Goal: Check status: Check status

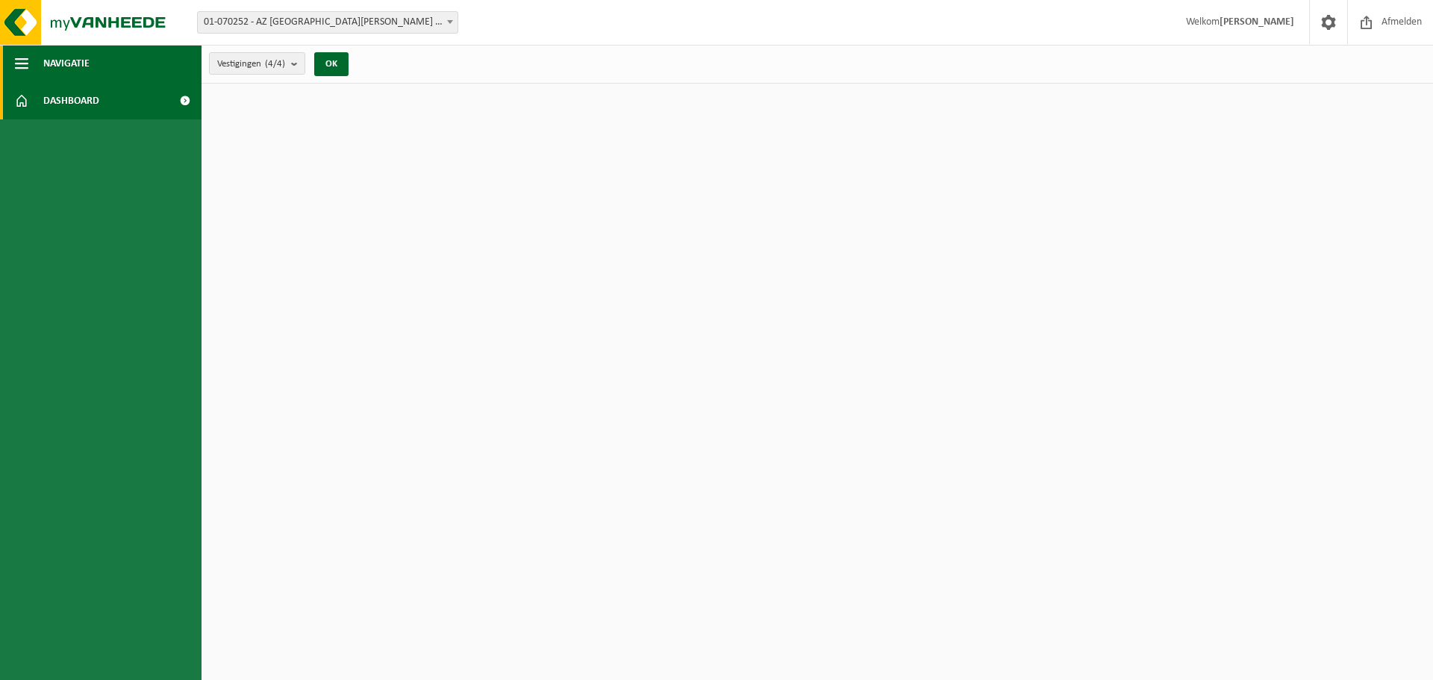
click at [33, 67] on button "Navigatie" at bounding box center [101, 63] width 202 height 37
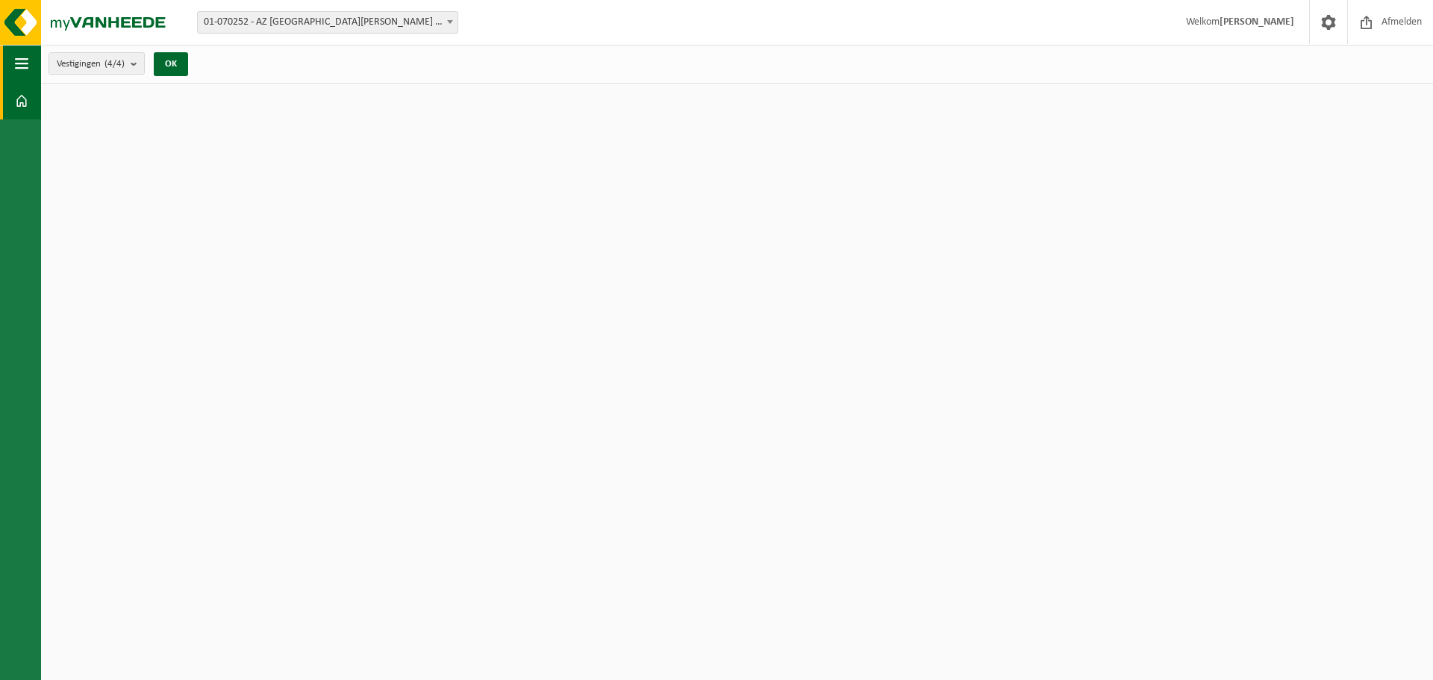
click at [33, 67] on button "Navigatie" at bounding box center [20, 63] width 41 height 37
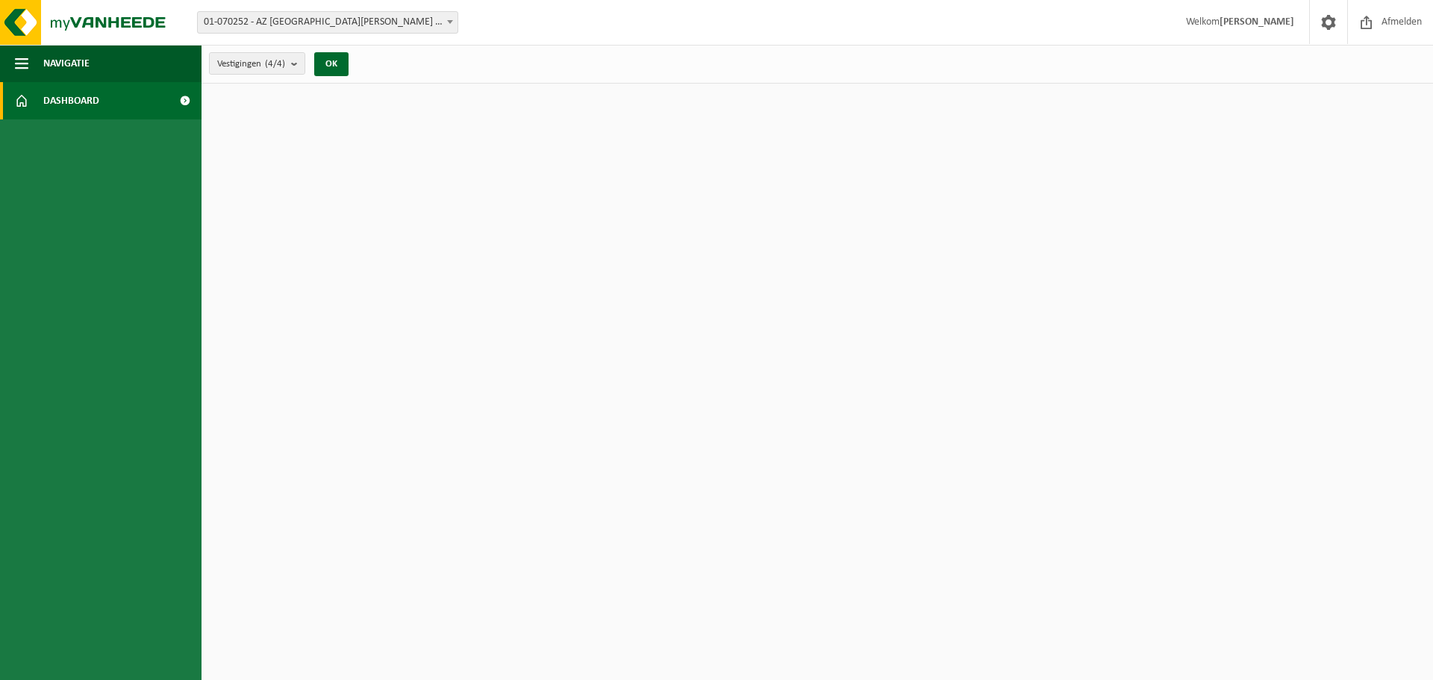
click at [31, 98] on link "Dashboard" at bounding box center [101, 100] width 202 height 37
click at [256, 63] on span "Vestigingen (4/4)" at bounding box center [251, 64] width 68 height 22
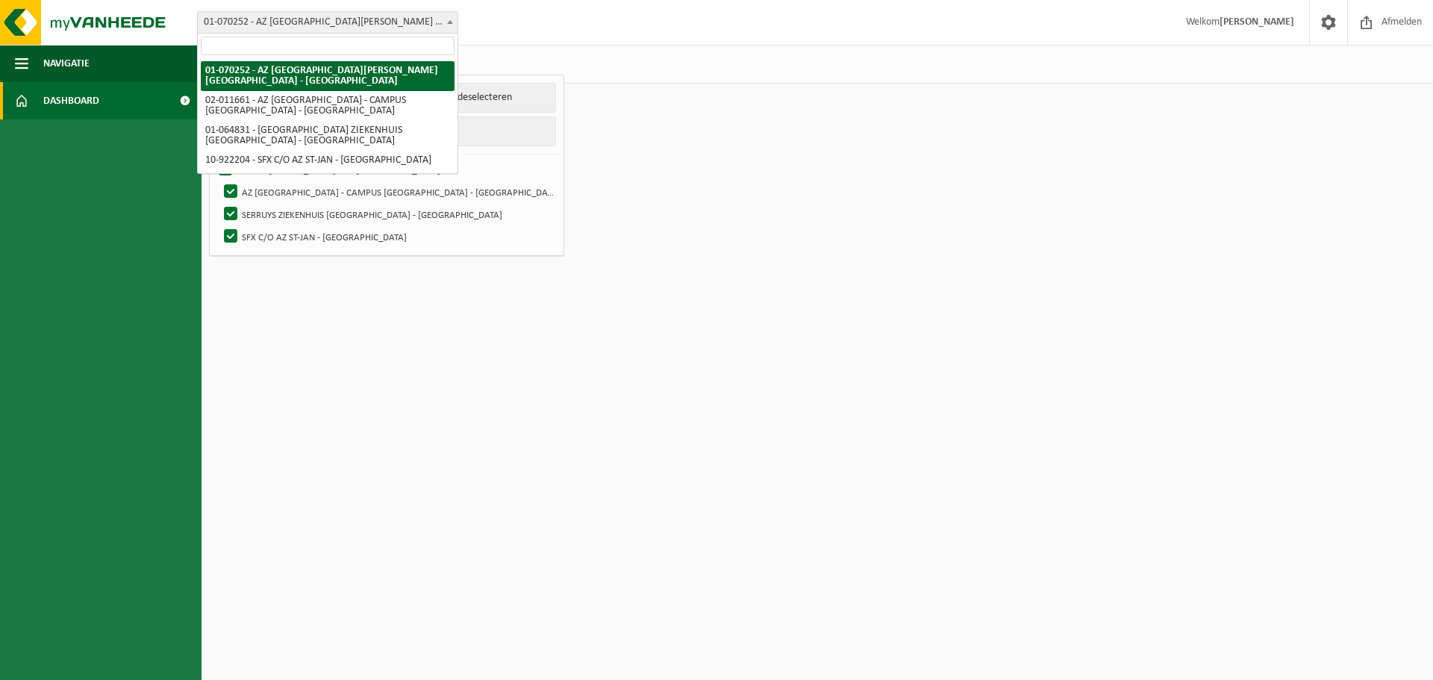
click at [447, 32] on span "01-070252 - AZ [GEOGRAPHIC_DATA][PERSON_NAME] [GEOGRAPHIC_DATA] - [GEOGRAPHIC_D…" at bounding box center [328, 22] width 260 height 21
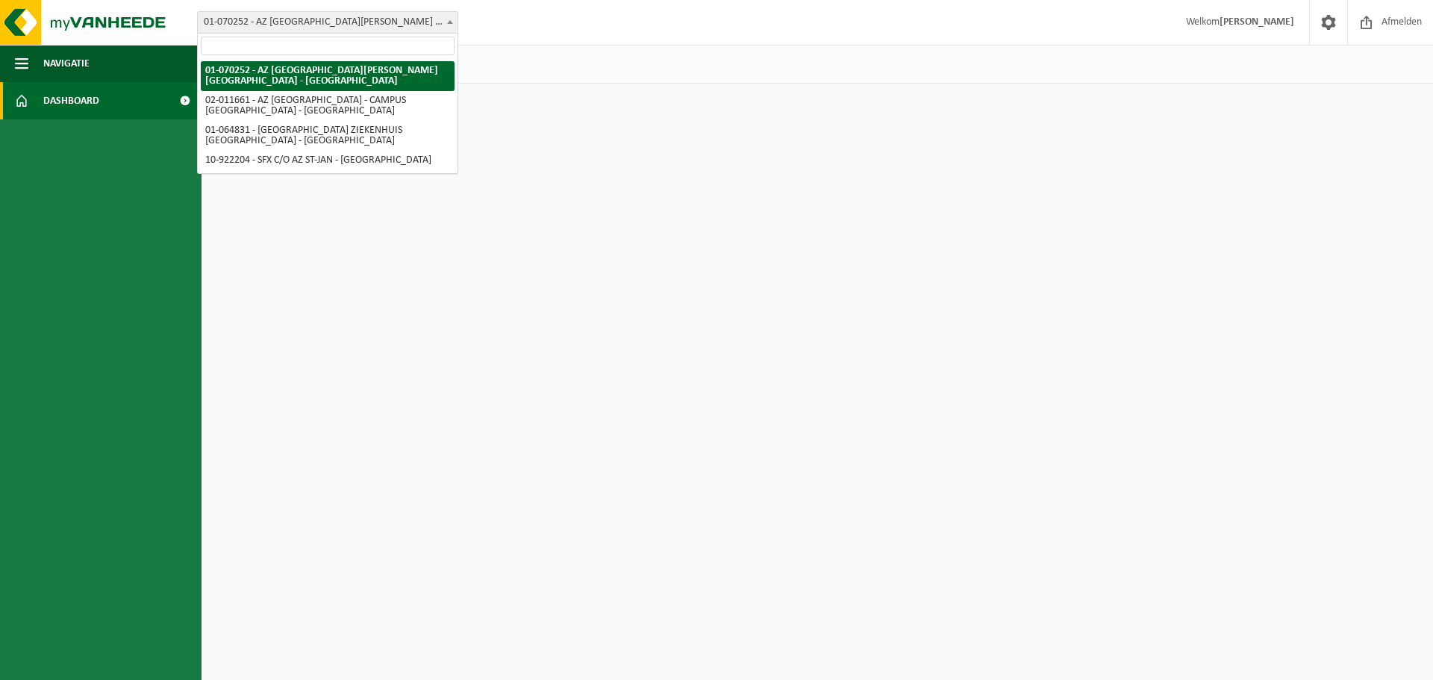
click at [556, 46] on div "Vestigingen (4/4) Alles selecteren Alles deselecteren Actieve selecteren AZ SIN…" at bounding box center [817, 64] width 1231 height 39
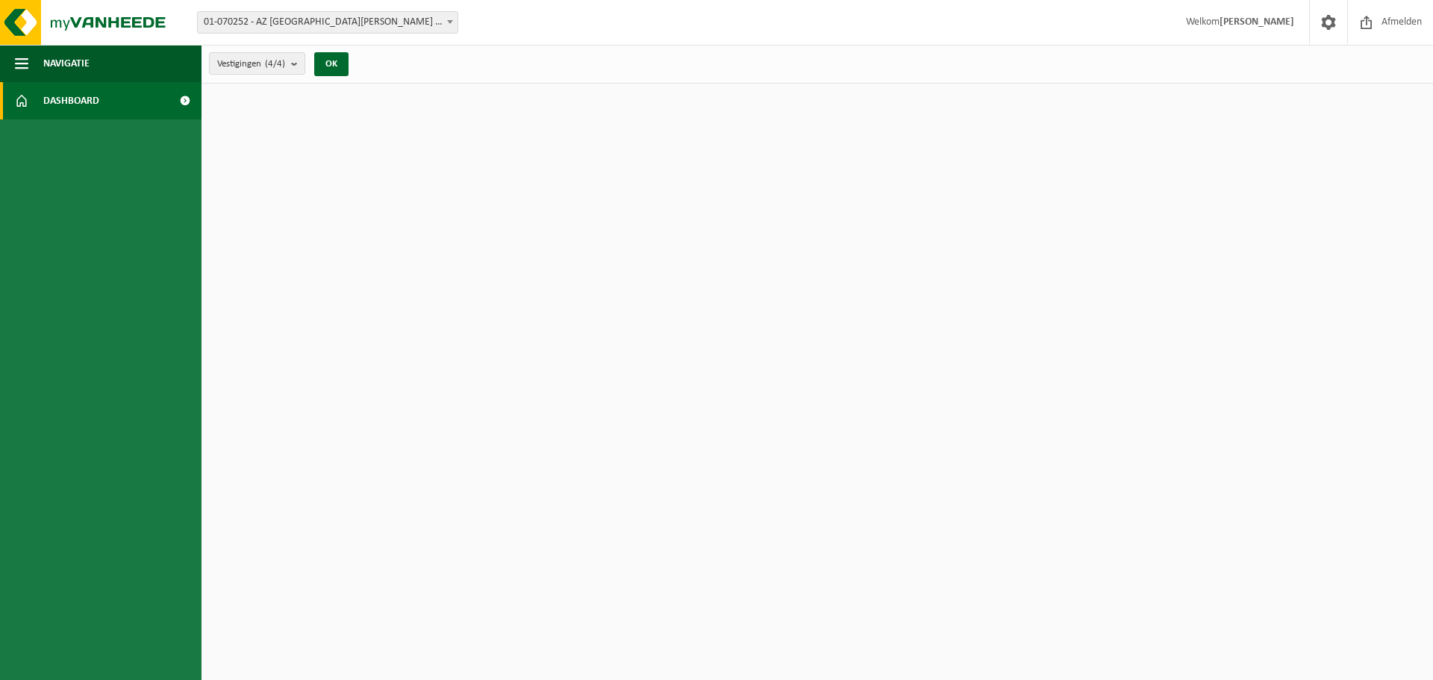
click at [312, 60] on div "Vestigingen (4/4) Alles selecteren Alles deselecteren Actieve selecteren AZ SIN…" at bounding box center [283, 64] width 163 height 32
click at [326, 60] on button "OK" at bounding box center [331, 64] width 34 height 24
click at [169, 96] on span at bounding box center [185, 100] width 34 height 37
click at [187, 96] on span at bounding box center [185, 100] width 34 height 37
click at [133, 77] on button "Navigatie" at bounding box center [101, 63] width 202 height 37
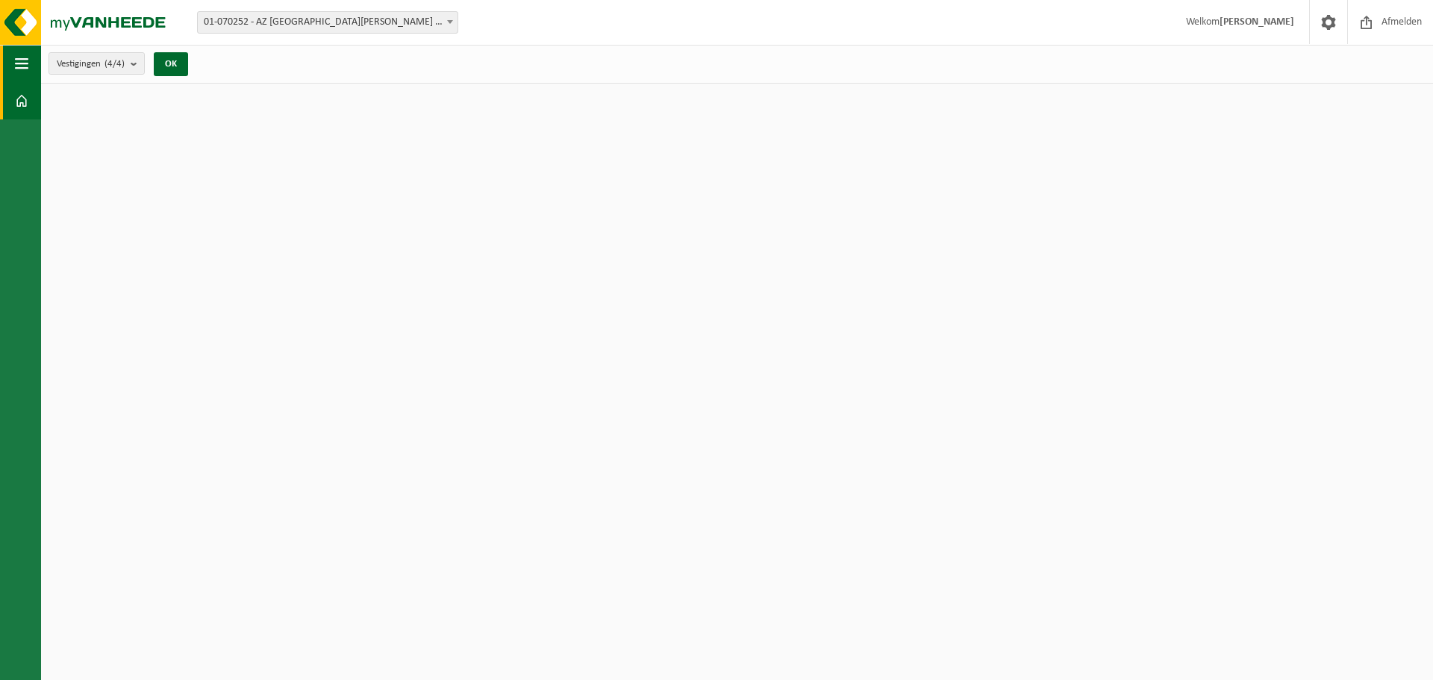
click at [35, 61] on button "Navigatie" at bounding box center [20, 63] width 41 height 37
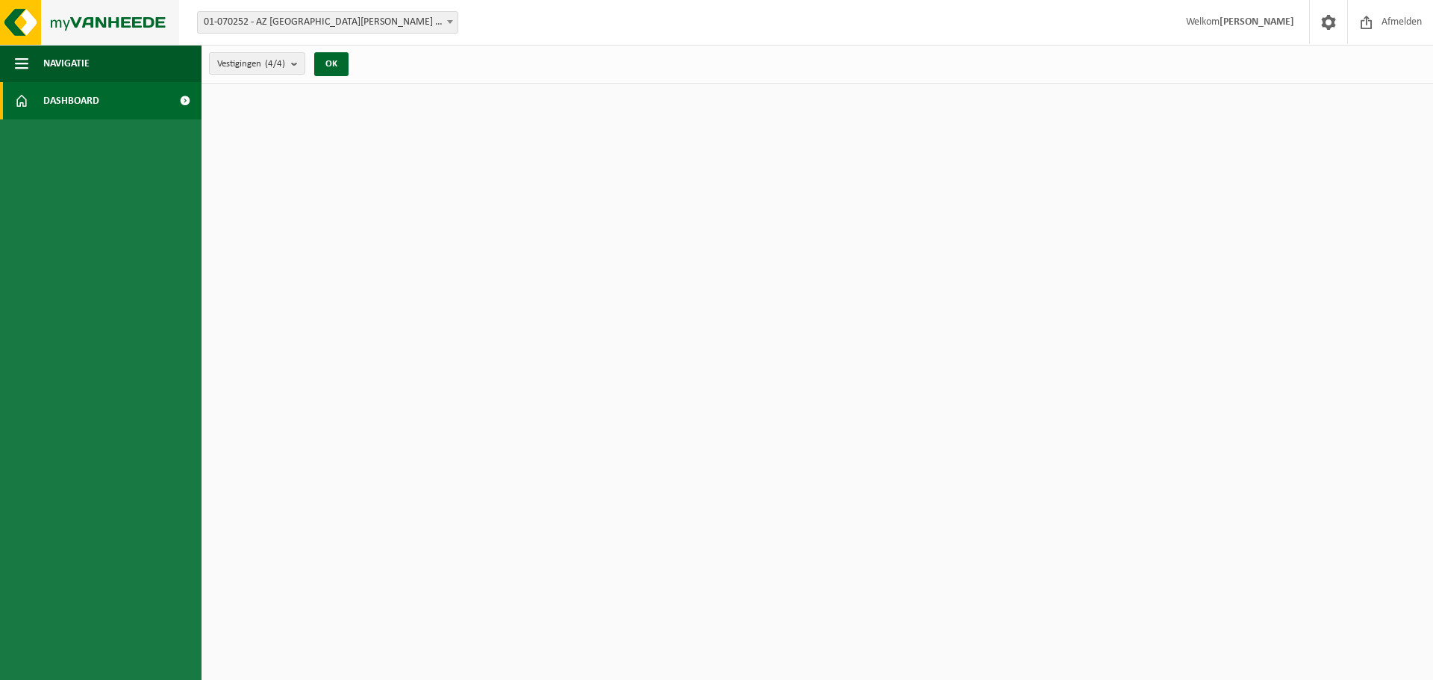
click at [23, 26] on img at bounding box center [89, 22] width 179 height 45
click at [850, 113] on html "Vestiging: 01-070252 - AZ SINT-JAN BRUGGE AV - BRUGGE 02-011661 - AZ SINT-JAN A…" at bounding box center [716, 340] width 1433 height 680
click at [1407, 22] on span "Afmelden" at bounding box center [1402, 22] width 48 height 44
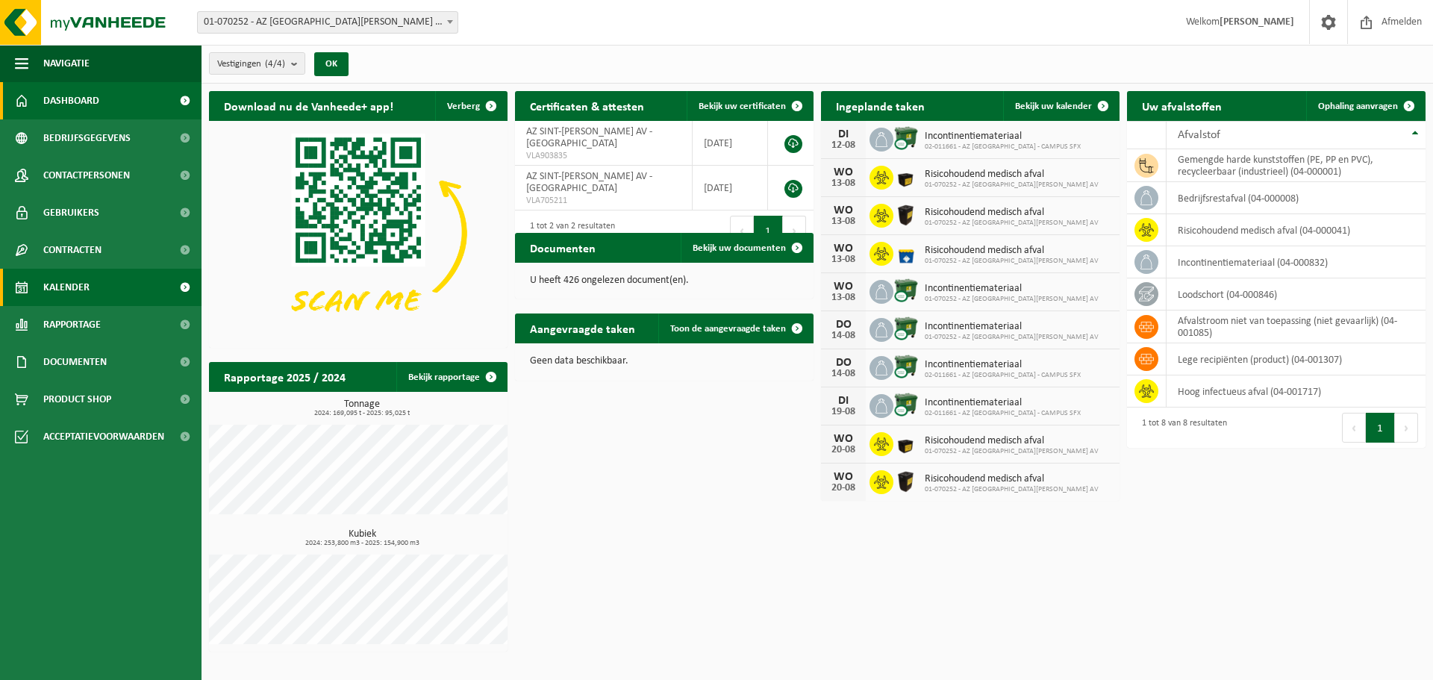
click at [68, 289] on span "Kalender" at bounding box center [66, 287] width 46 height 37
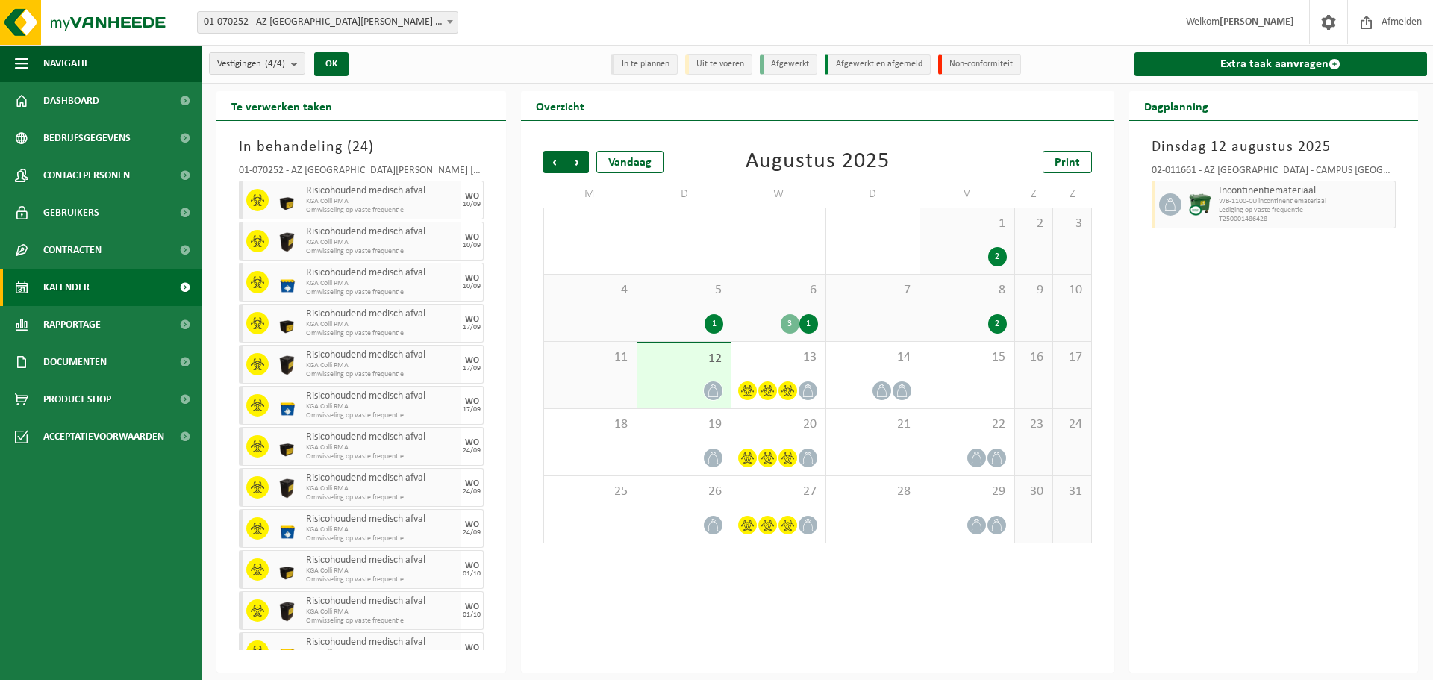
click at [712, 389] on icon at bounding box center [713, 390] width 13 height 13
click at [1272, 207] on span "Lediging op vaste frequentie" at bounding box center [1305, 210] width 173 height 9
click at [1190, 199] on img at bounding box center [1200, 204] width 22 height 22
click at [1247, 193] on span "Incontinentiemateriaal" at bounding box center [1305, 191] width 173 height 12
click at [1185, 207] on div at bounding box center [1200, 205] width 30 height 48
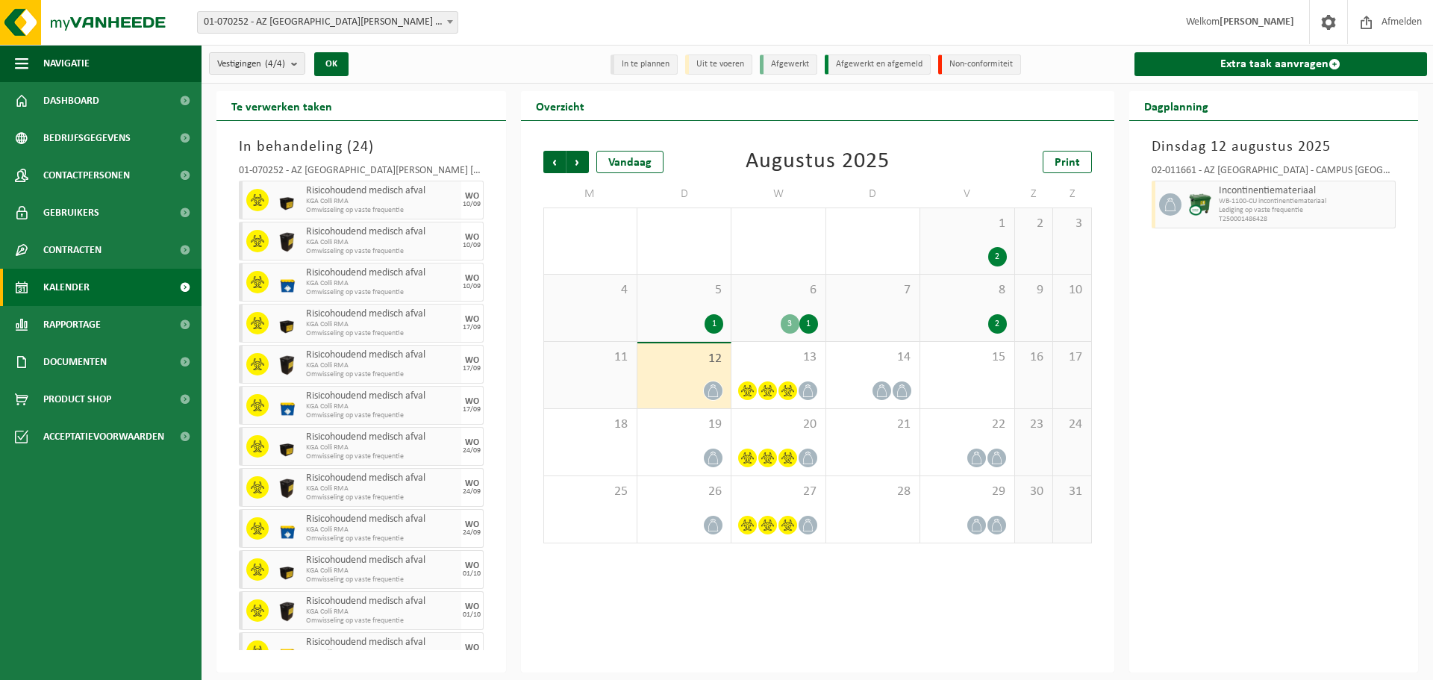
click at [716, 396] on icon at bounding box center [713, 390] width 13 height 13
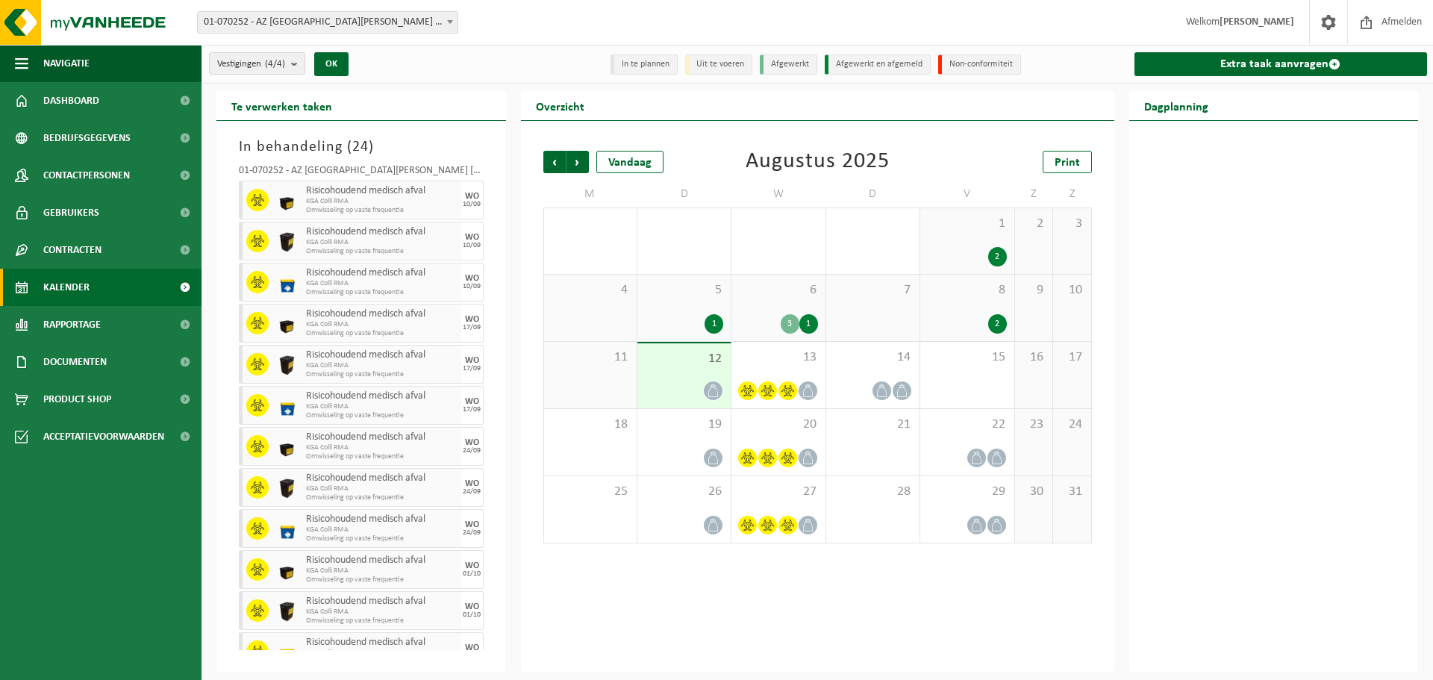
click at [714, 396] on icon at bounding box center [713, 390] width 13 height 13
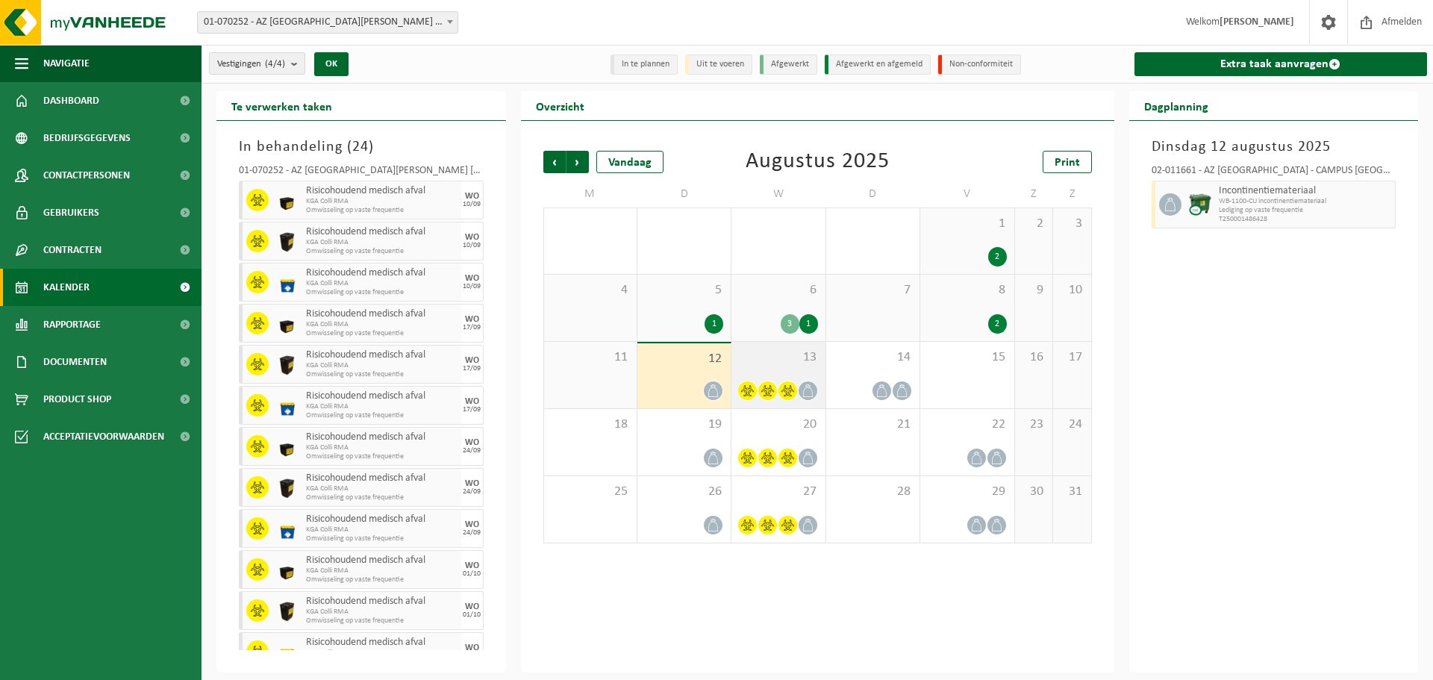
click at [805, 390] on icon at bounding box center [808, 390] width 13 height 13
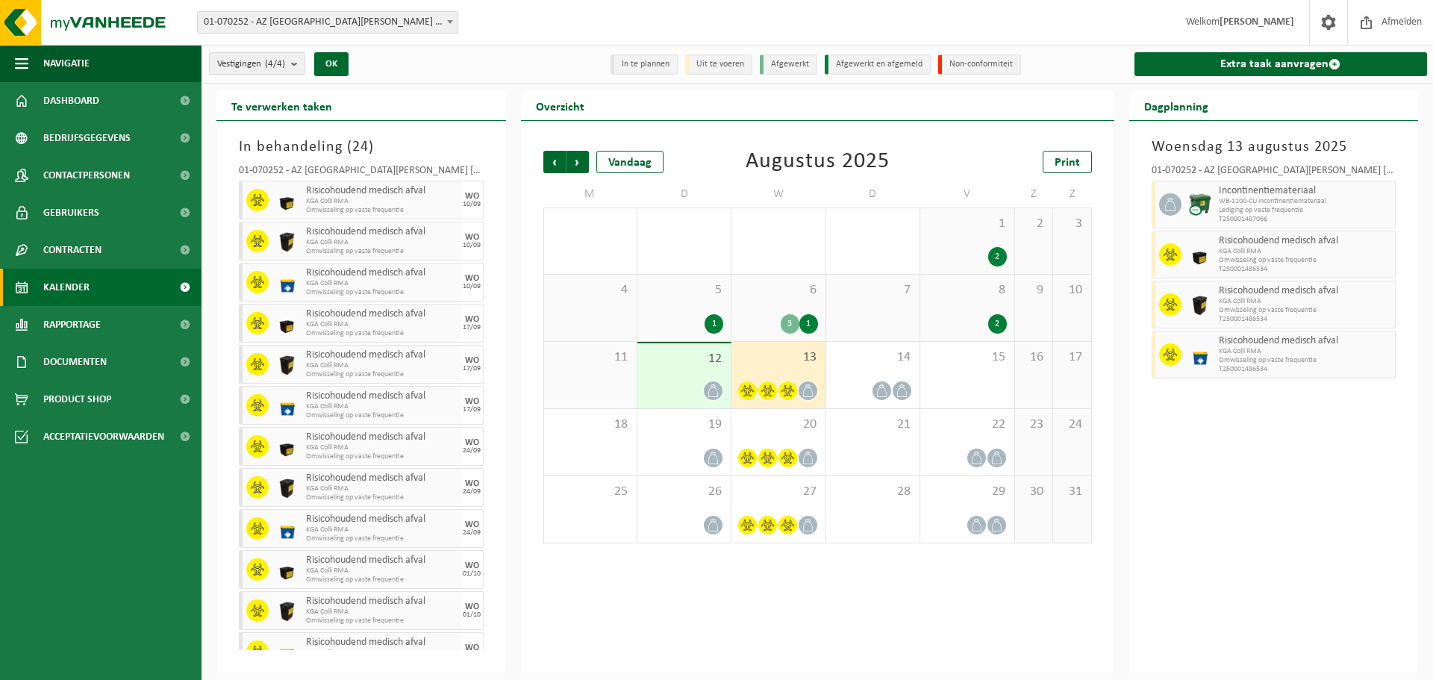
click at [713, 389] on icon at bounding box center [713, 390] width 13 height 13
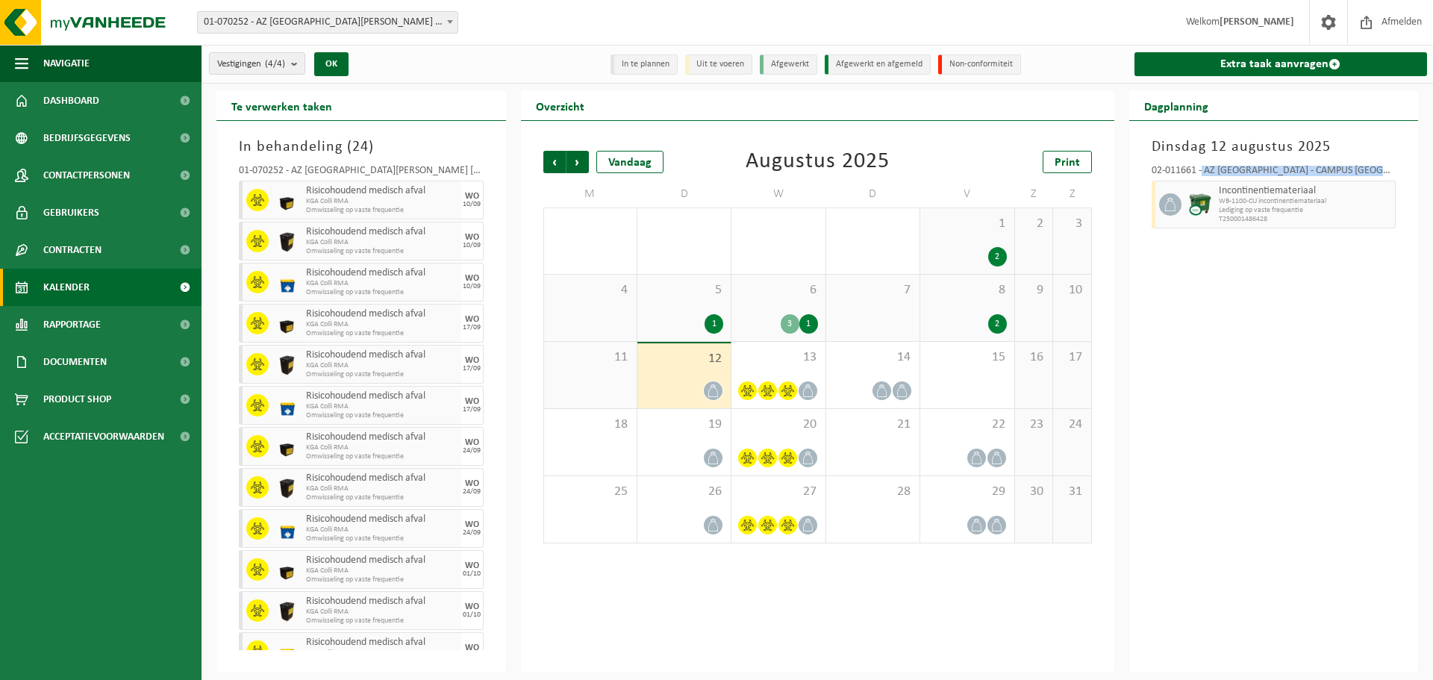
drag, startPoint x: 1203, startPoint y: 172, endPoint x: 1375, endPoint y: 163, distance: 171.8
click at [1375, 163] on div "02-011661 - AZ SINT-JAN AV - CAMPUS SFX - BRUGGE Incontinentiemateriaal WB-1100…" at bounding box center [1274, 194] width 260 height 72
click at [894, 398] on div at bounding box center [873, 391] width 78 height 20
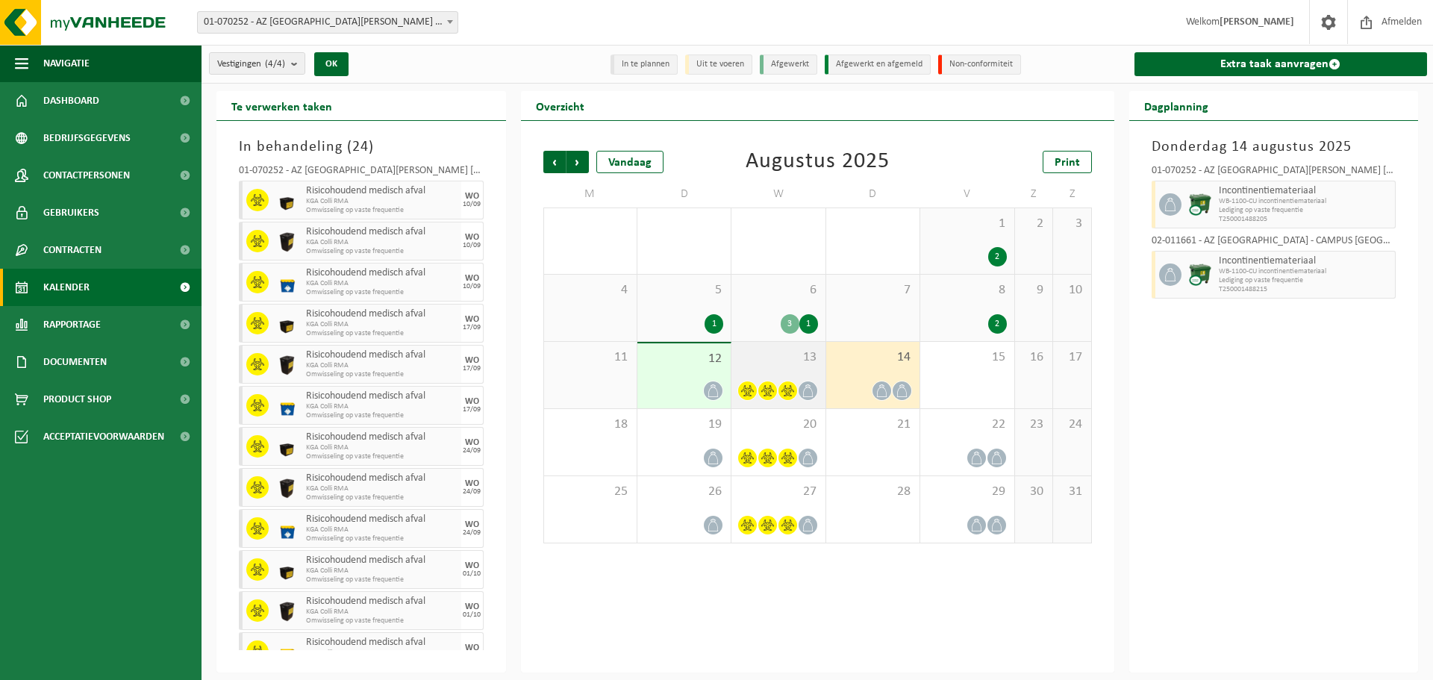
click at [799, 396] on div at bounding box center [778, 391] width 78 height 20
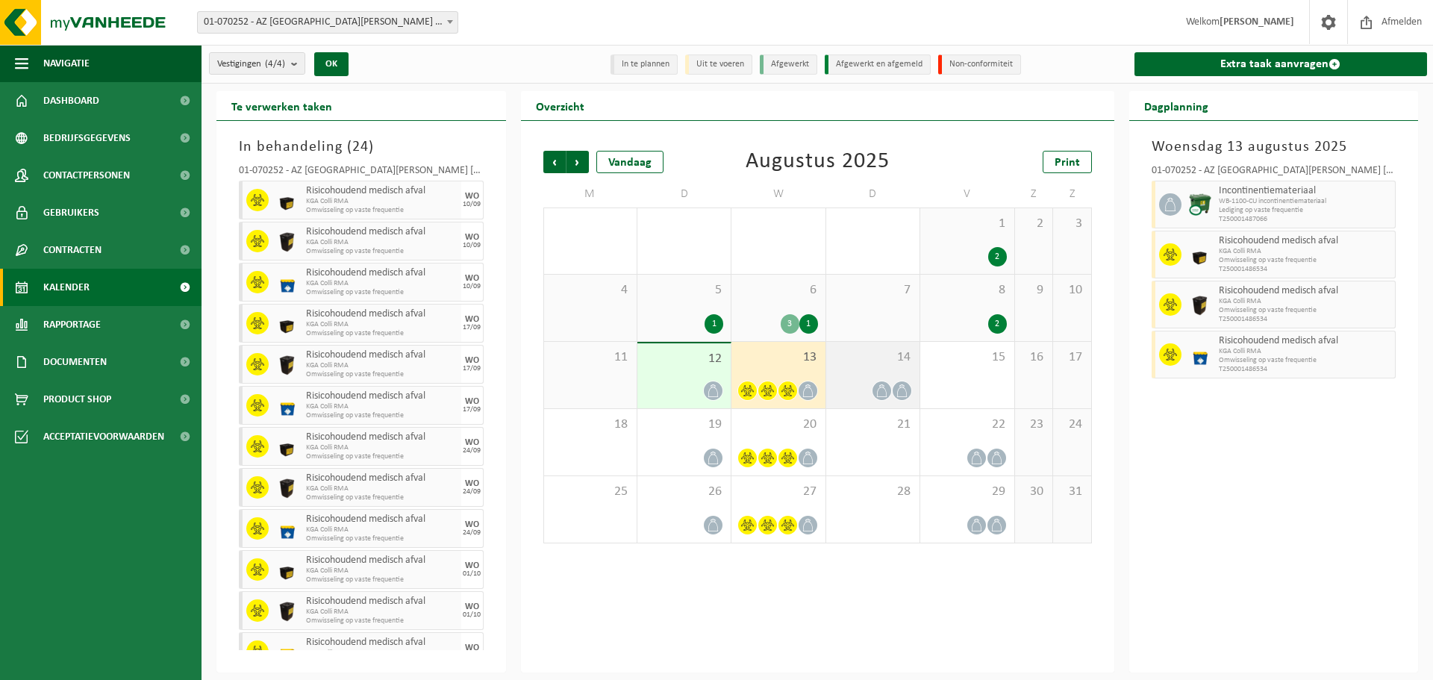
click at [894, 381] on div at bounding box center [873, 391] width 78 height 20
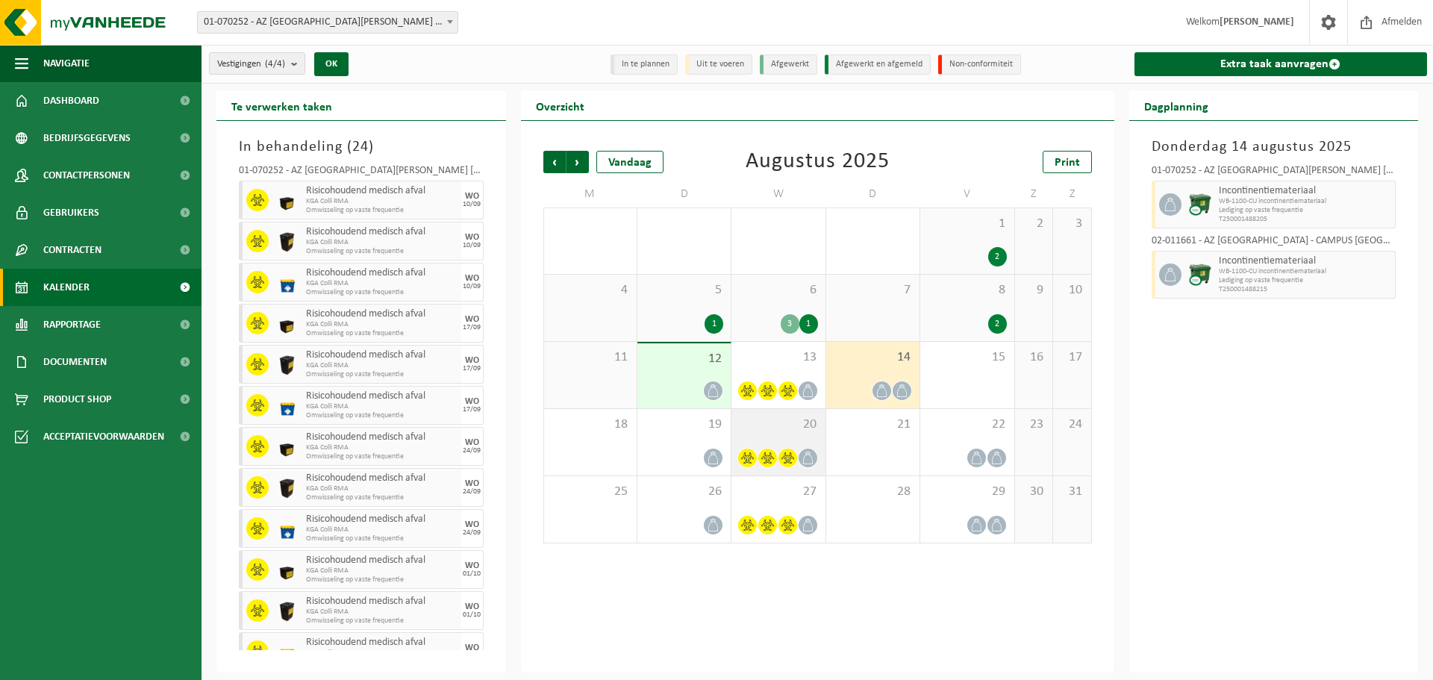
click at [802, 449] on div at bounding box center [808, 458] width 20 height 20
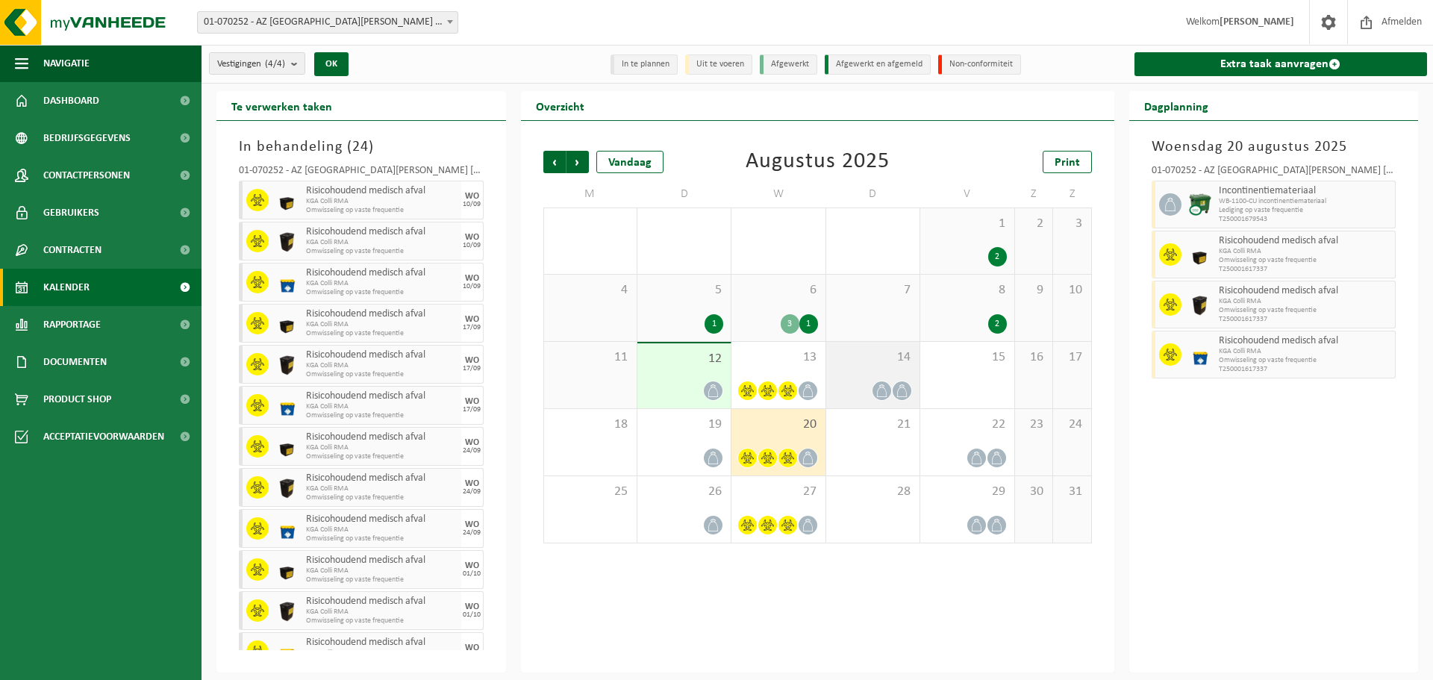
click at [909, 372] on div "14" at bounding box center [872, 375] width 93 height 66
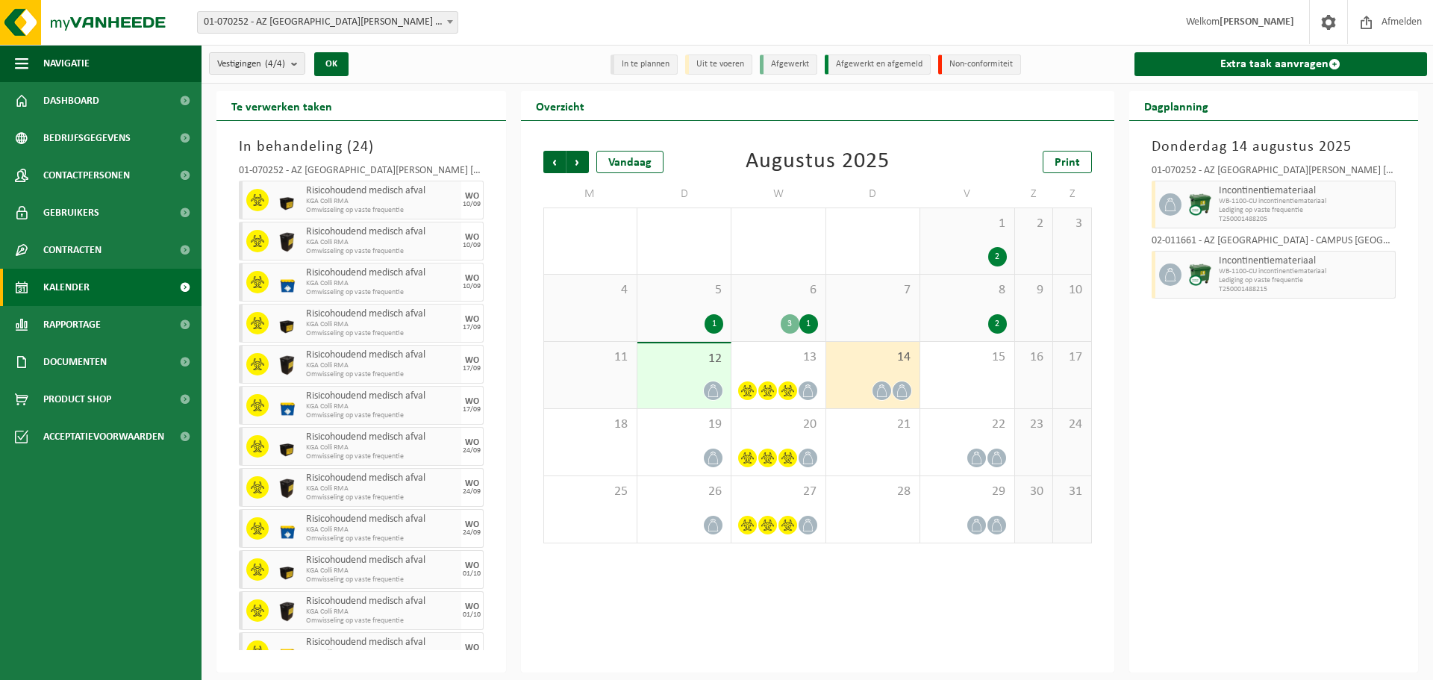
click at [713, 378] on div "12" at bounding box center [683, 375] width 93 height 65
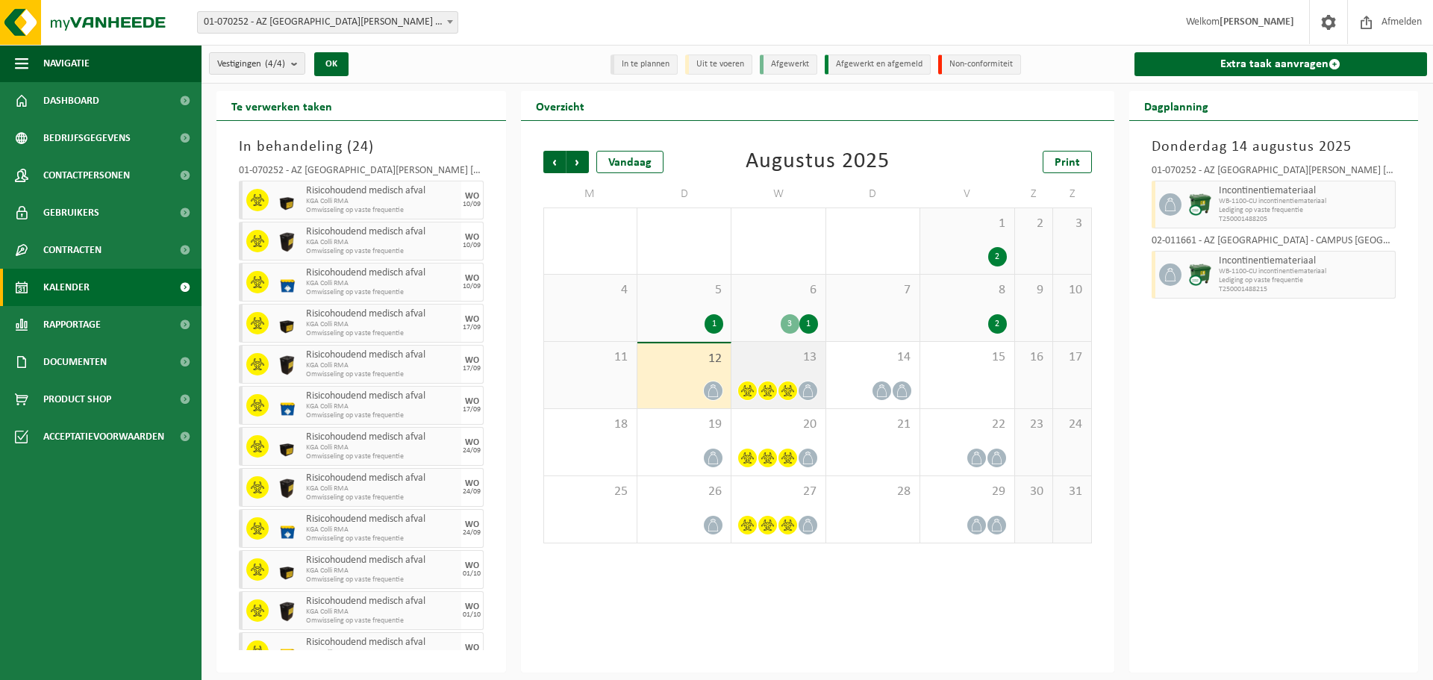
click at [766, 377] on div "13" at bounding box center [777, 375] width 93 height 66
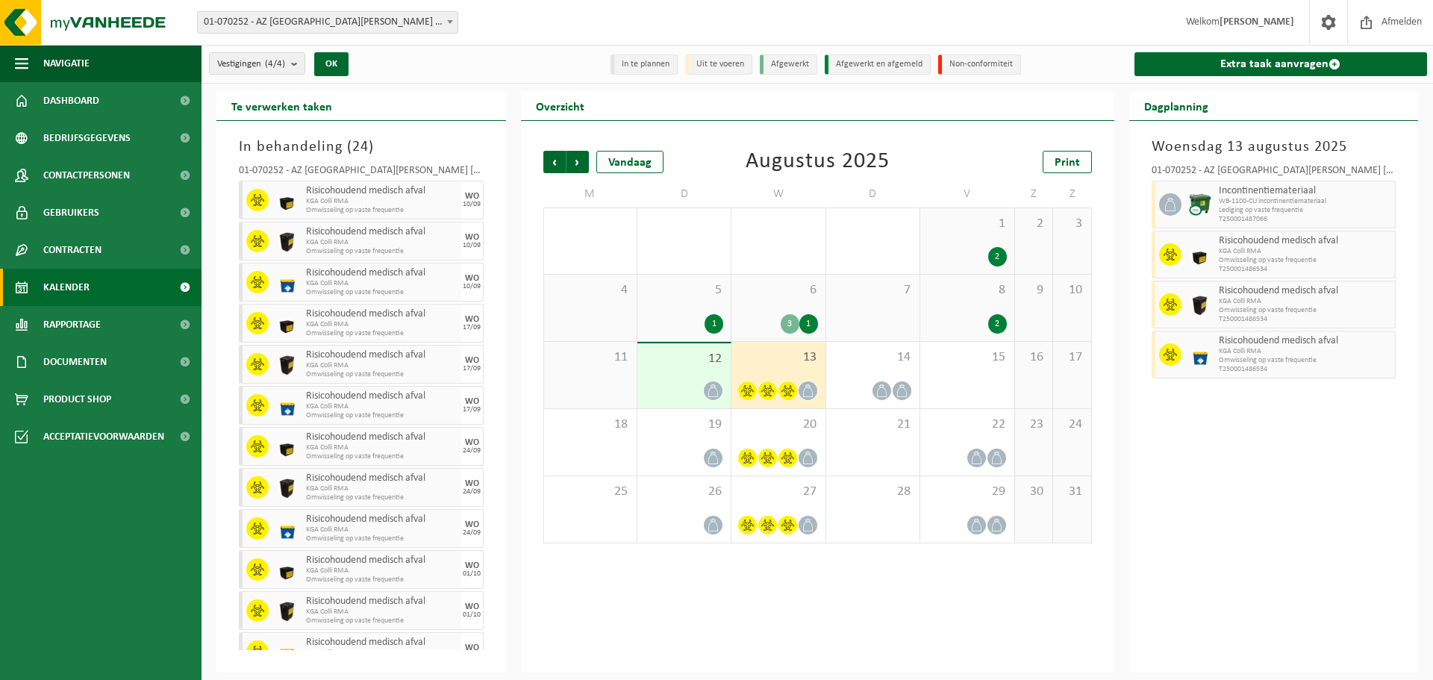
click at [672, 375] on div "12" at bounding box center [683, 375] width 93 height 65
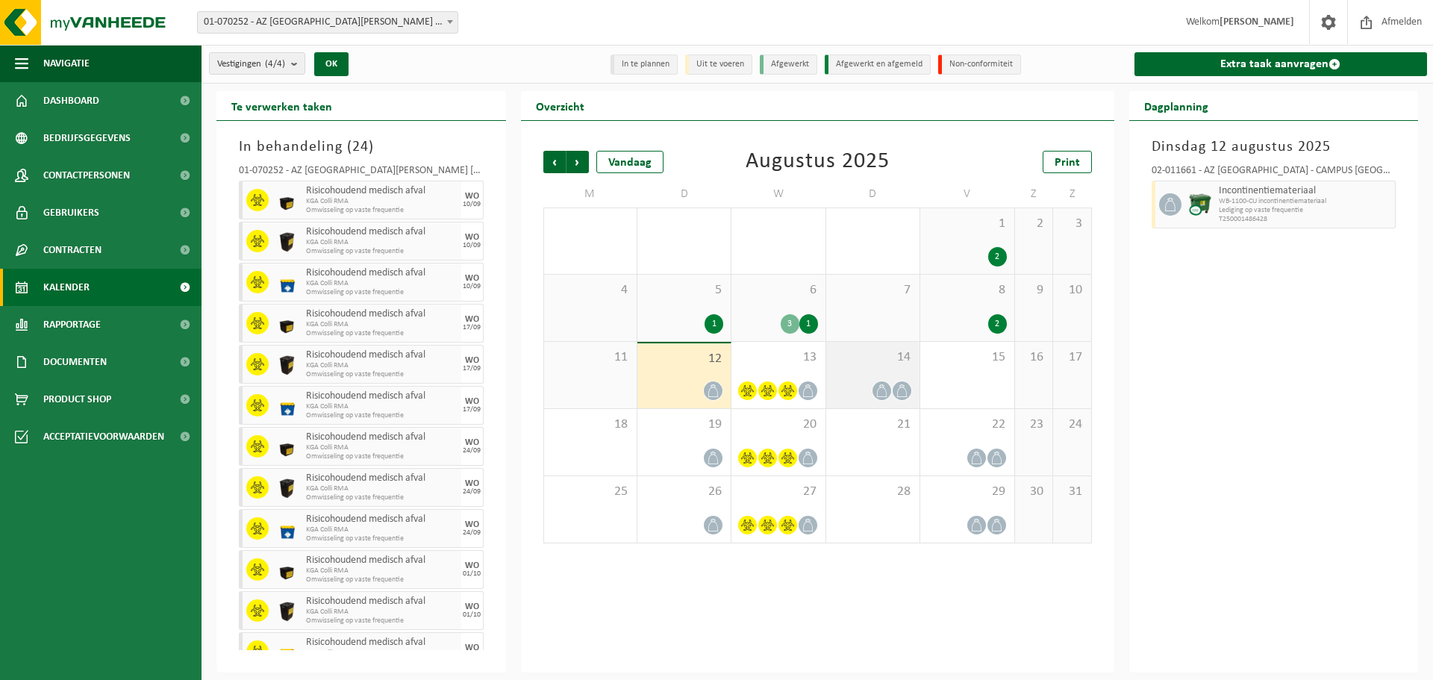
click at [859, 375] on div "14" at bounding box center [872, 375] width 93 height 66
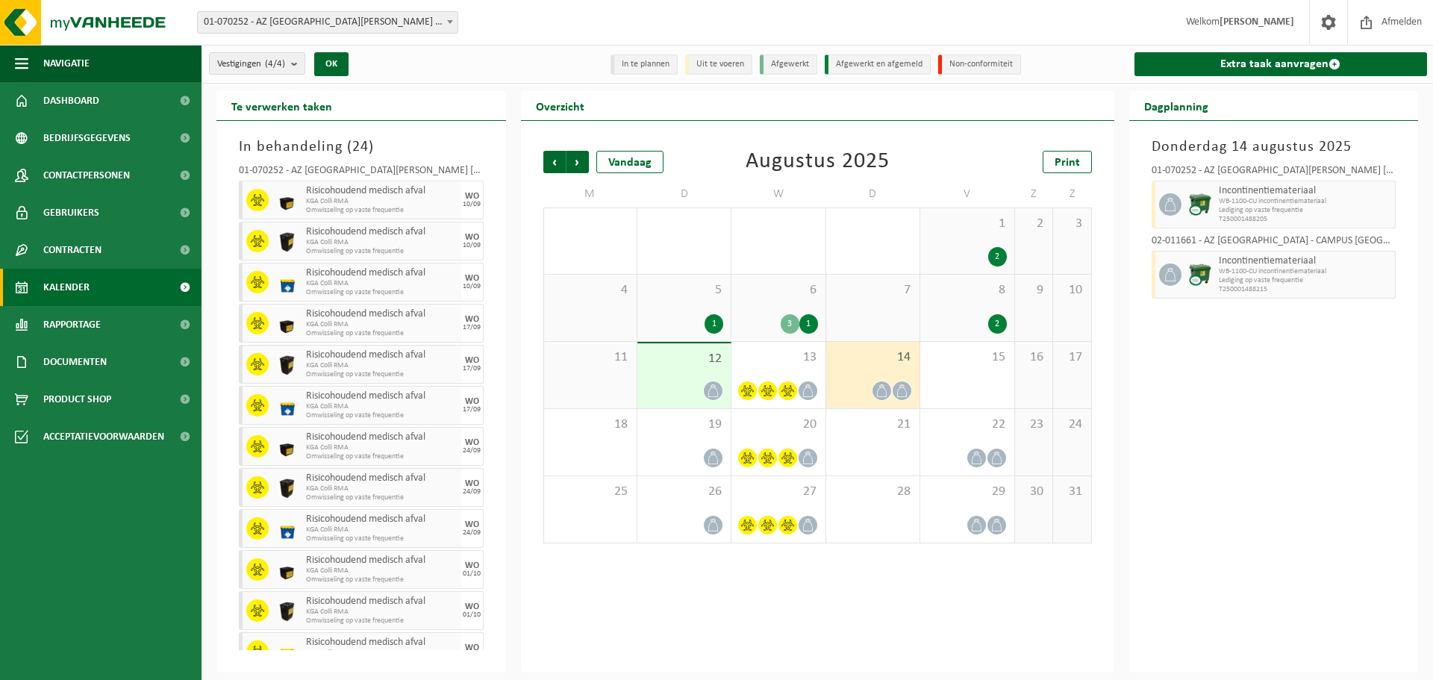
click at [1287, 369] on div "Donderdag 14 augustus 2025 01-070252 - AZ SINT-JAN BRUGGE AV - BRUGGE Incontine…" at bounding box center [1274, 397] width 290 height 552
